Goal: Task Accomplishment & Management: Manage account settings

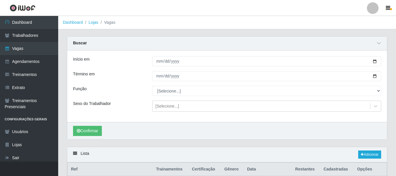
scroll to position [65, 0]
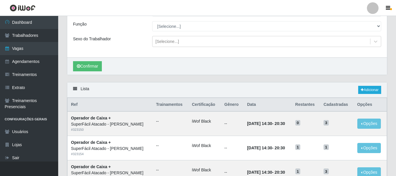
click at [13, 38] on link "Trabalhadores" at bounding box center [29, 35] width 58 height 13
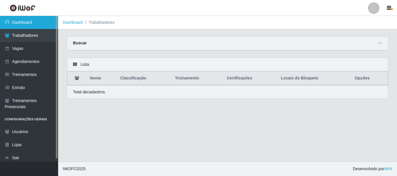
click at [31, 20] on link "Dashboard" at bounding box center [29, 22] width 58 height 13
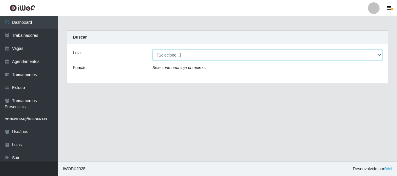
click at [209, 56] on select "[Selecione...] SuperFácil Atacado - [PERSON_NAME]" at bounding box center [268, 55] width 230 height 10
select select "399"
click at [153, 50] on select "[Selecione...] SuperFácil Atacado - [PERSON_NAME]" at bounding box center [268, 55] width 230 height 10
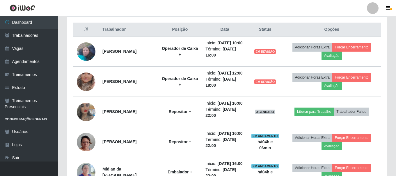
scroll to position [204, 0]
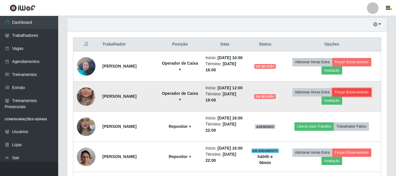
click at [354, 97] on button "Forçar Encerramento" at bounding box center [351, 92] width 39 height 8
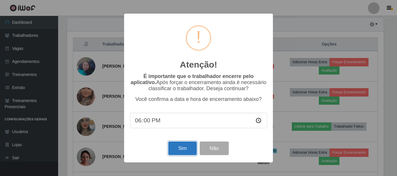
click at [190, 150] on button "Sim" at bounding box center [182, 149] width 28 height 14
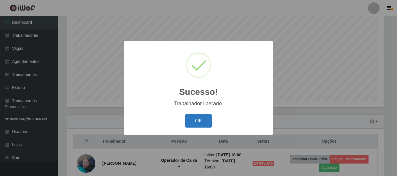
click at [196, 124] on button "OK" at bounding box center [198, 122] width 27 height 14
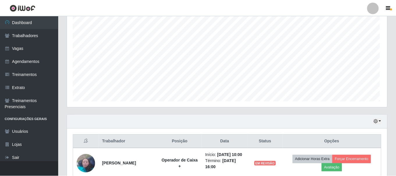
scroll to position [121, 320]
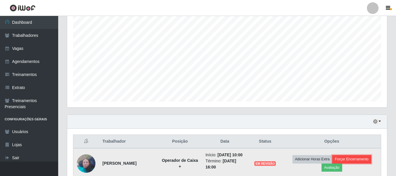
click at [363, 163] on button "Forçar Encerramento" at bounding box center [351, 160] width 39 height 8
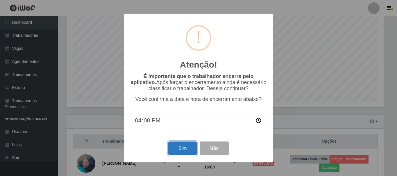
click at [175, 152] on button "Sim" at bounding box center [182, 149] width 28 height 14
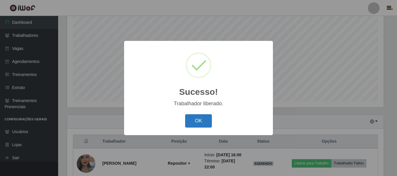
click at [202, 123] on button "OK" at bounding box center [198, 122] width 27 height 14
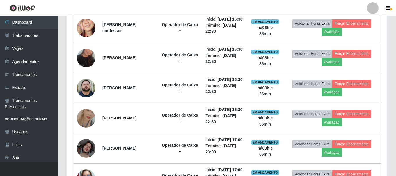
scroll to position [339, 0]
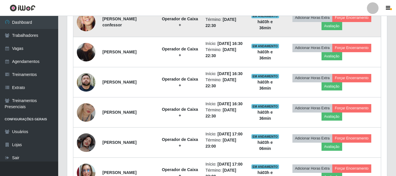
click at [88, 42] on img at bounding box center [86, 22] width 19 height 40
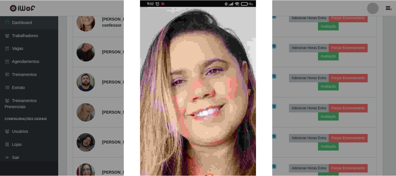
scroll to position [29, 0]
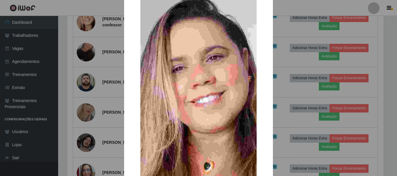
click at [310, 65] on div "× OK Cancel" at bounding box center [198, 88] width 397 height 176
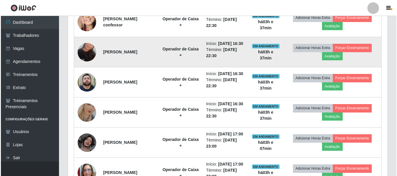
scroll to position [368, 0]
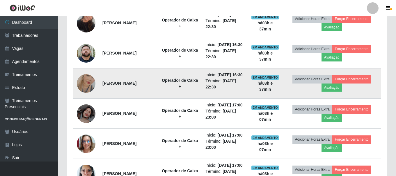
click at [89, 100] on img at bounding box center [86, 83] width 19 height 33
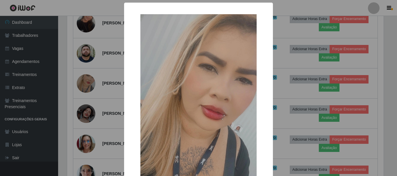
click at [270, 103] on div "× OK Cancel" at bounding box center [198, 129] width 149 height 253
click at [299, 118] on div "× OK Cancel" at bounding box center [198, 88] width 397 height 176
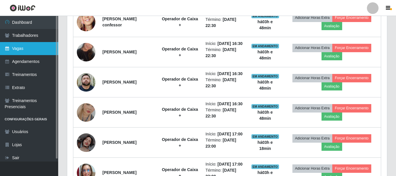
click at [20, 50] on link "Vagas" at bounding box center [29, 48] width 58 height 13
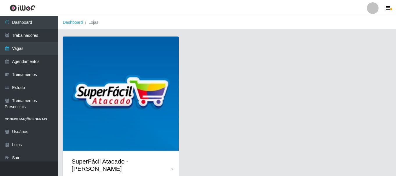
click at [139, 67] on img at bounding box center [121, 95] width 116 height 116
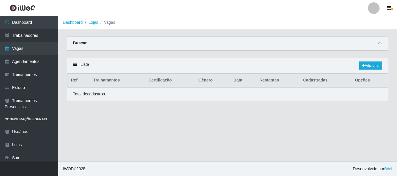
click at [139, 67] on div "Lista Adicionar" at bounding box center [227, 65] width 321 height 15
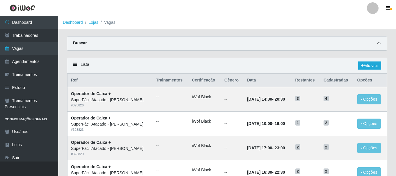
click at [377, 42] on icon at bounding box center [378, 43] width 4 height 4
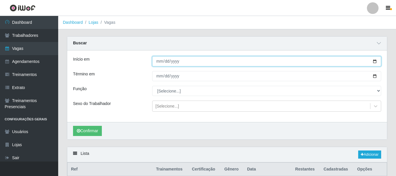
click at [375, 62] on input "Início em" at bounding box center [266, 61] width 229 height 10
type input "[DATE]"
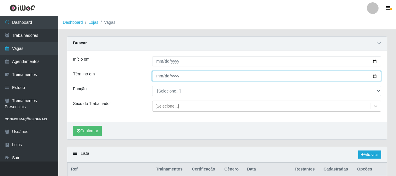
click at [374, 75] on input "Término em" at bounding box center [266, 76] width 229 height 10
type input "[DATE]"
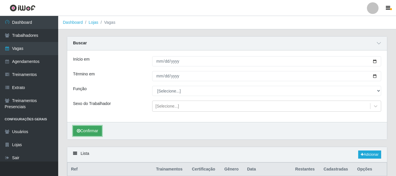
click at [97, 133] on button "Confirmar" at bounding box center [87, 131] width 29 height 10
click at [93, 130] on button "Confirmar" at bounding box center [87, 131] width 29 height 10
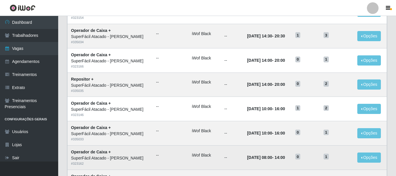
scroll to position [250, 0]
